Goal: Go to known website: Access a specific website the user already knows

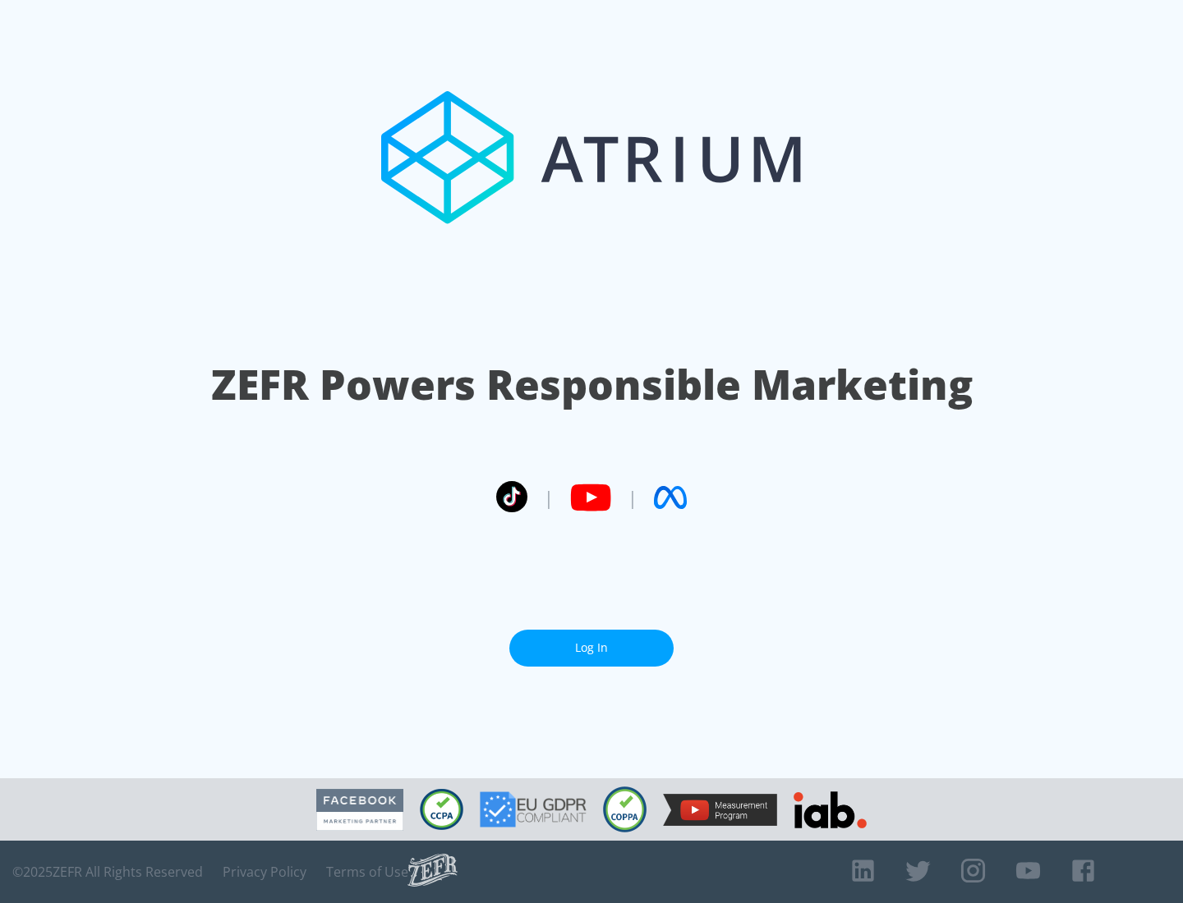
click at [591, 641] on link "Log In" at bounding box center [591, 648] width 164 height 37
